Goal: Information Seeking & Learning: Learn about a topic

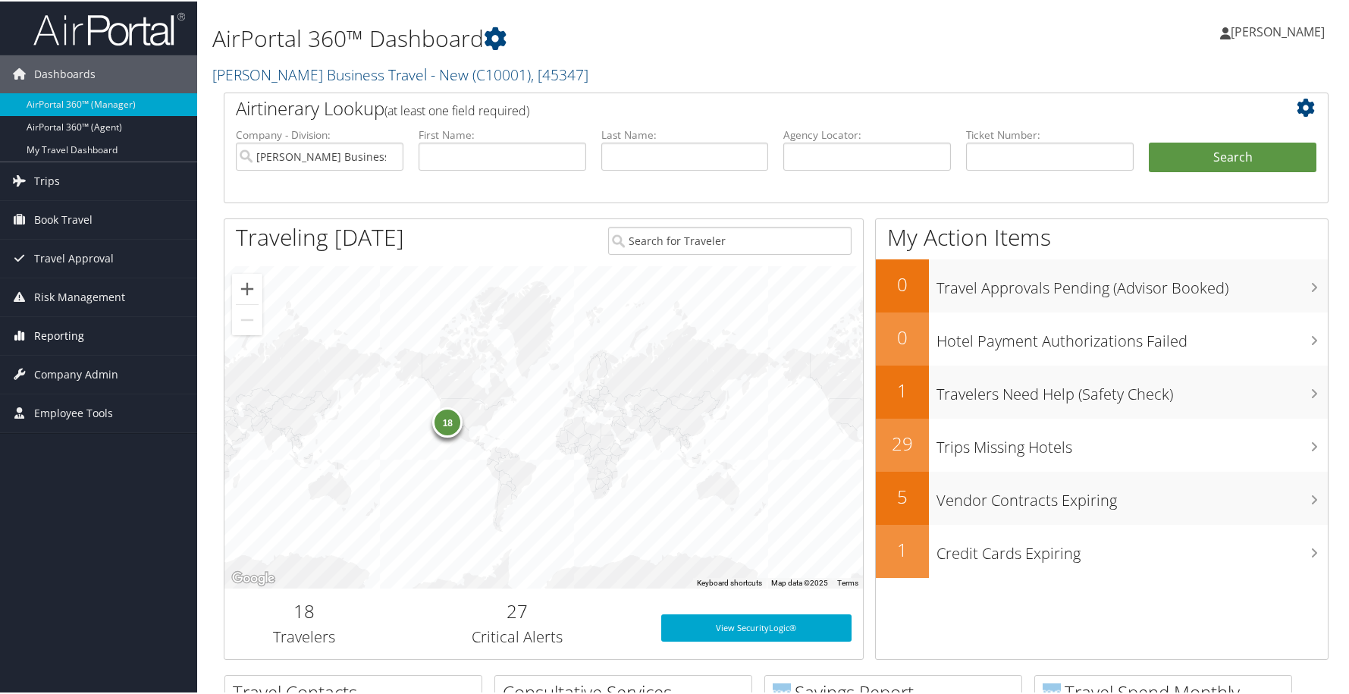
click at [57, 336] on span "Reporting" at bounding box center [59, 334] width 50 height 38
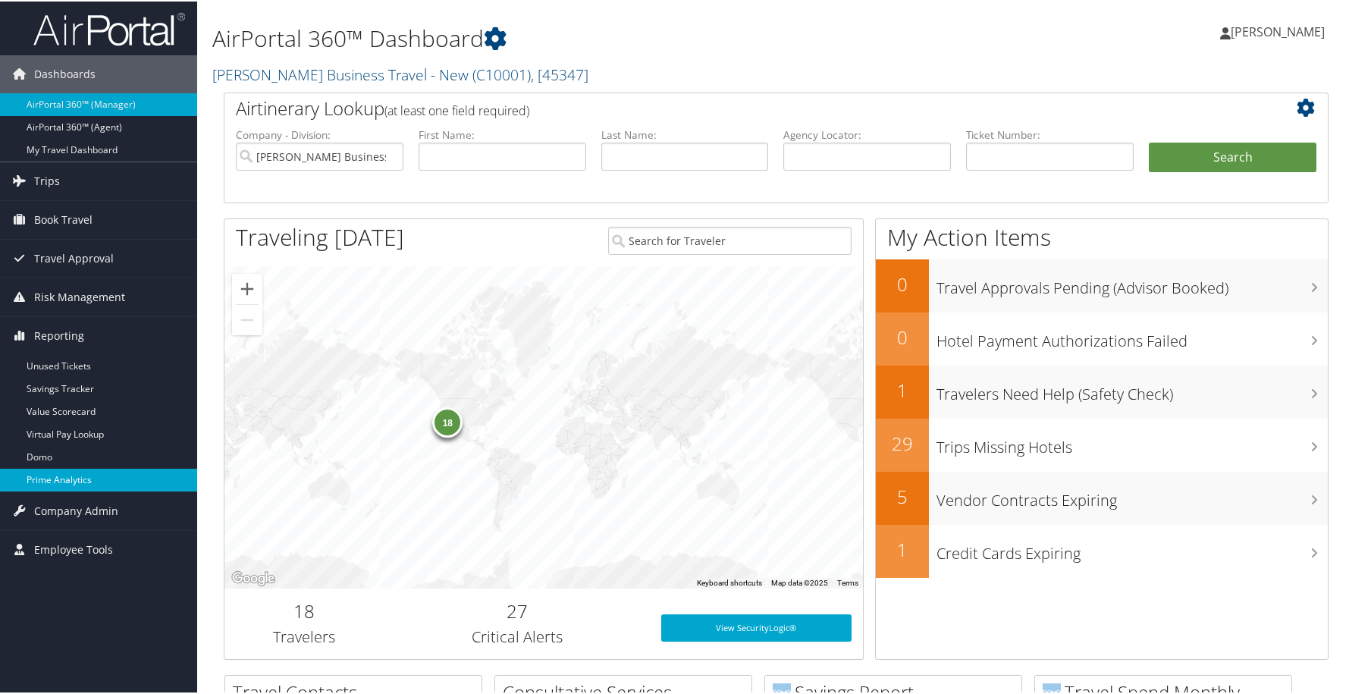
click at [42, 474] on link "Prime Analytics" at bounding box center [98, 478] width 197 height 23
click at [43, 478] on link "Prime Analytics" at bounding box center [98, 478] width 197 height 23
click at [44, 456] on link "Domo" at bounding box center [98, 455] width 197 height 23
click at [49, 478] on link "Prime Analytics" at bounding box center [98, 478] width 197 height 23
click at [52, 476] on link "Prime Analytics" at bounding box center [98, 478] width 197 height 23
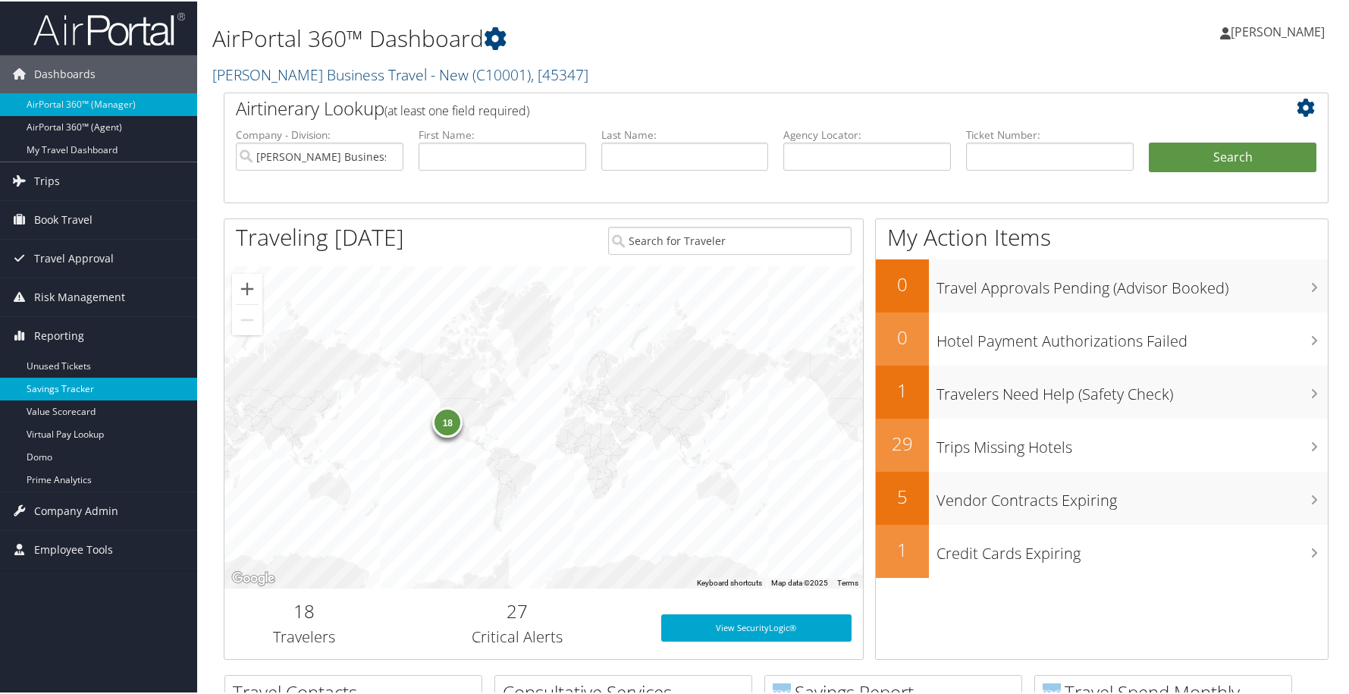
click at [55, 385] on link "Savings Tracker" at bounding box center [98, 387] width 197 height 23
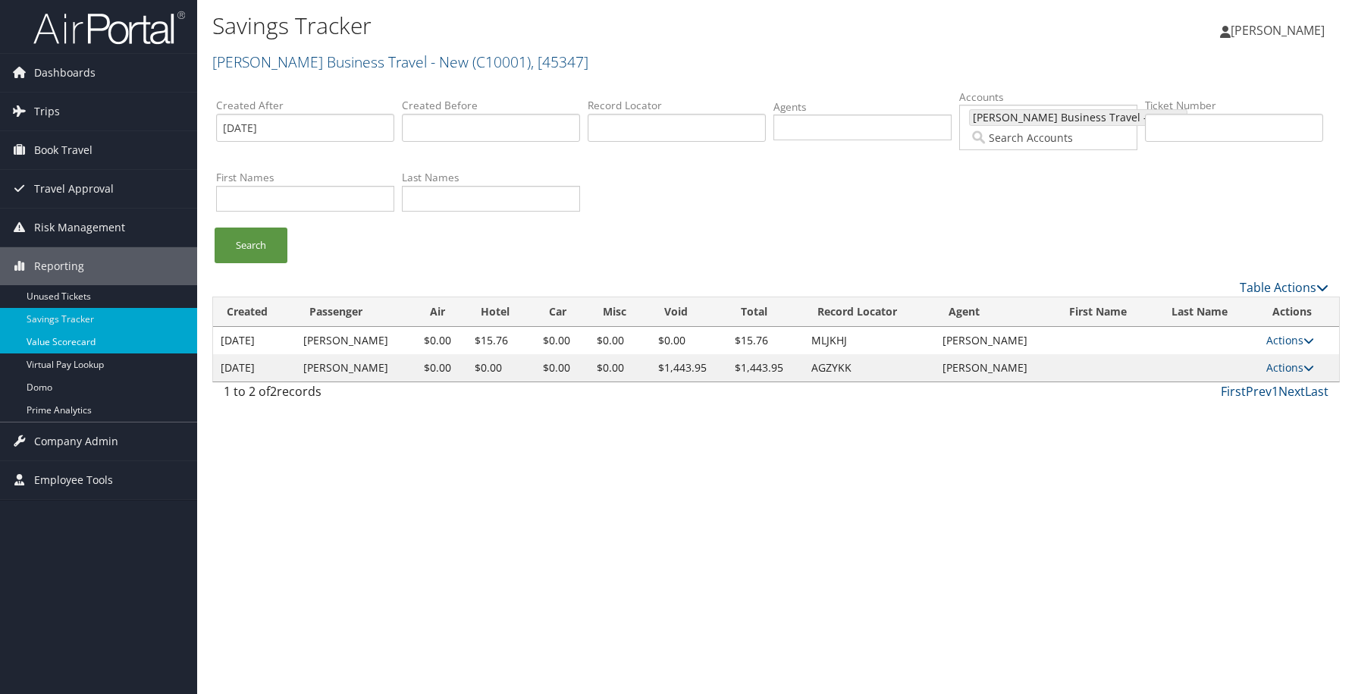
click at [67, 345] on link "Value Scorecard" at bounding box center [98, 342] width 197 height 23
